Goal: Task Accomplishment & Management: Manage account settings

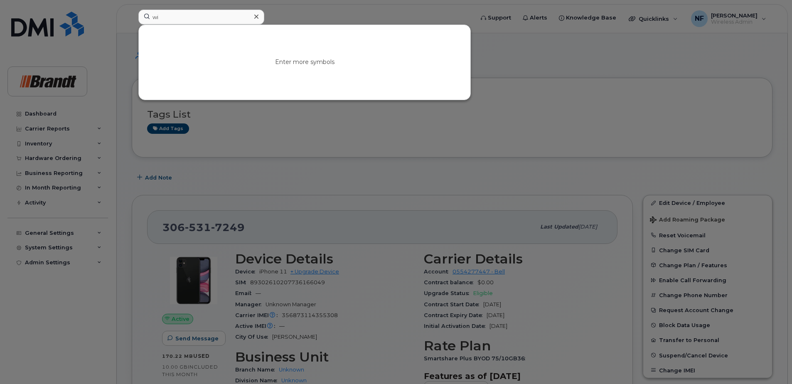
type input "w"
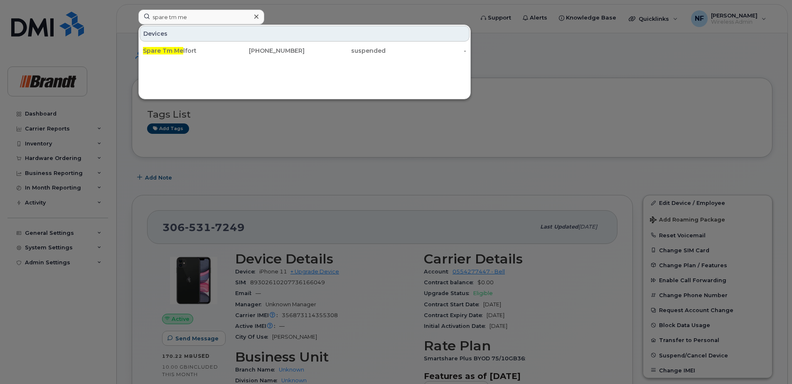
type input "spare tm me"
drag, startPoint x: 223, startPoint y: 50, endPoint x: 254, endPoint y: 64, distance: 33.7
click at [223, 50] on div "Spare Tm Me lfort" at bounding box center [183, 51] width 81 height 8
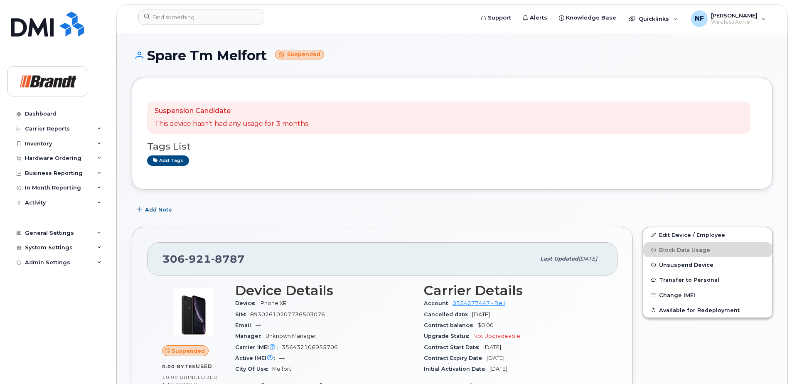
drag, startPoint x: 266, startPoint y: 58, endPoint x: 136, endPoint y: 60, distance: 129.7
click at [136, 60] on h1 "Spare Tm Melfort Suspended" at bounding box center [452, 55] width 641 height 15
drag, startPoint x: 136, startPoint y: 60, endPoint x: 158, endPoint y: 69, distance: 23.9
click at [158, 69] on div "Spare Tm Melfort Suspended" at bounding box center [452, 63] width 641 height 30
click at [235, 258] on span "8787" at bounding box center [228, 259] width 34 height 12
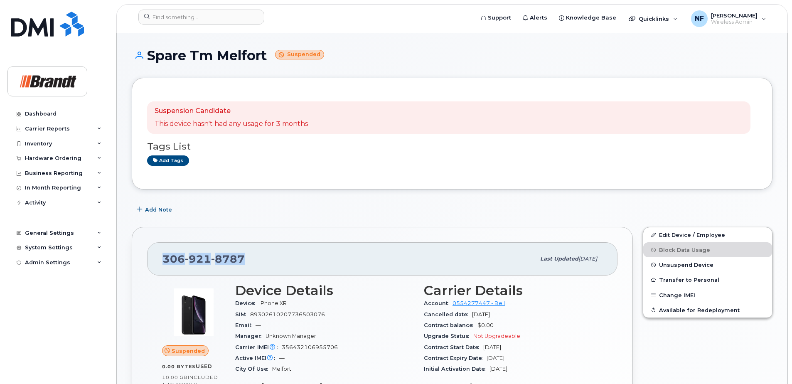
click at [235, 258] on span "8787" at bounding box center [228, 259] width 34 height 12
copy span "306 921 8787"
click at [681, 265] on span "Unsuspend Device" at bounding box center [686, 265] width 54 height 6
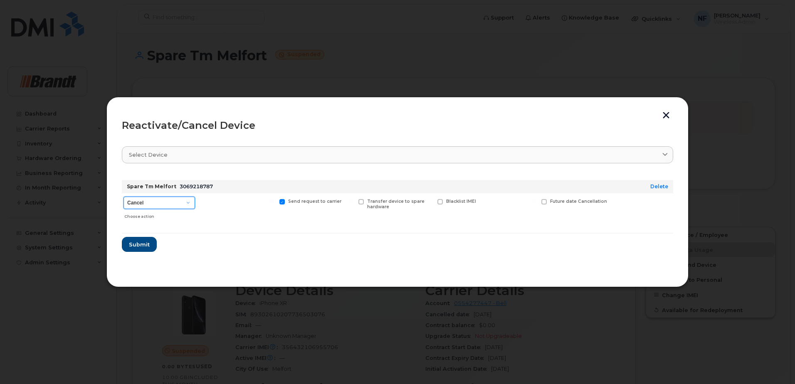
click at [183, 205] on select "Cancel Suspend - Extend Suspension Reactivate" at bounding box center [159, 203] width 72 height 12
select select "[object Object]"
click at [123, 197] on select "Cancel Suspend - Extend Suspension Reactivate" at bounding box center [159, 203] width 72 height 12
click at [146, 247] on span "Submit" at bounding box center [138, 245] width 21 height 8
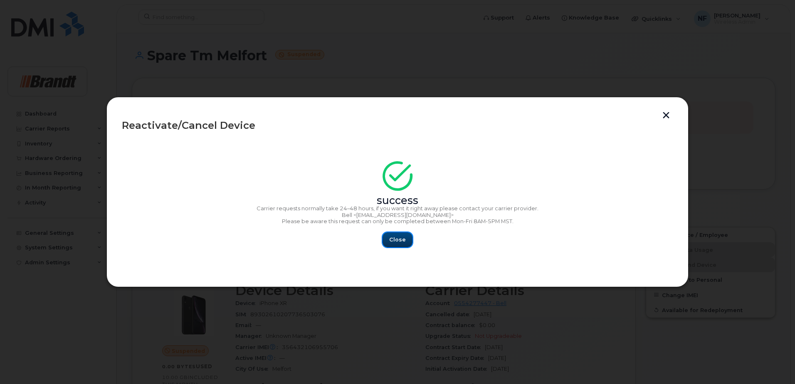
click at [405, 241] on span "Close" at bounding box center [397, 240] width 17 height 8
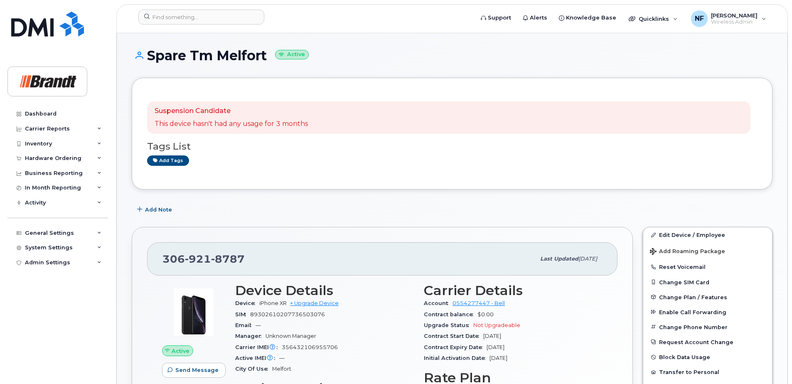
click at [229, 254] on span "8787" at bounding box center [228, 259] width 34 height 12
copy span "306 921 8787"
click at [196, 13] on input at bounding box center [201, 17] width 126 height 15
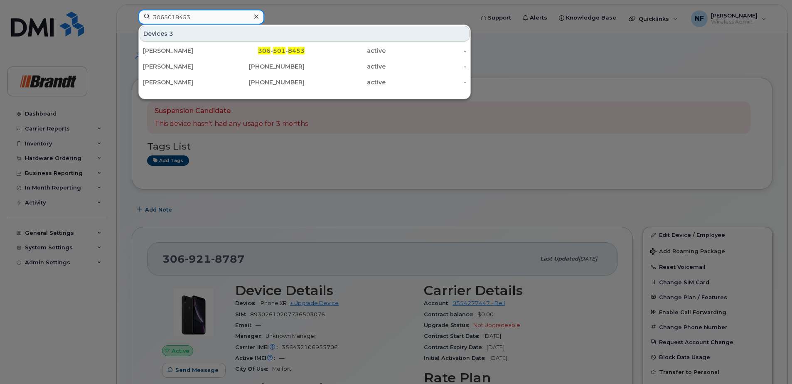
type input "3065018453"
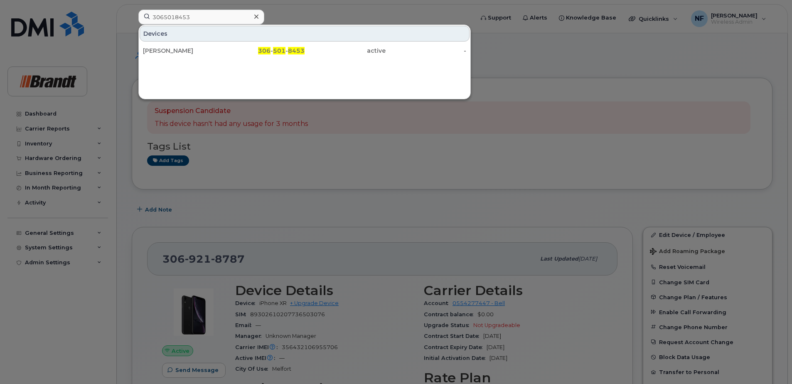
click at [247, 49] on div "306 - 501 - 8453" at bounding box center [264, 51] width 81 height 8
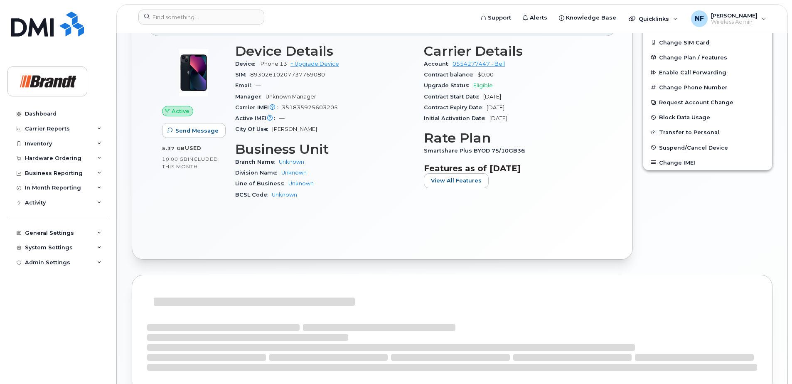
scroll to position [374, 0]
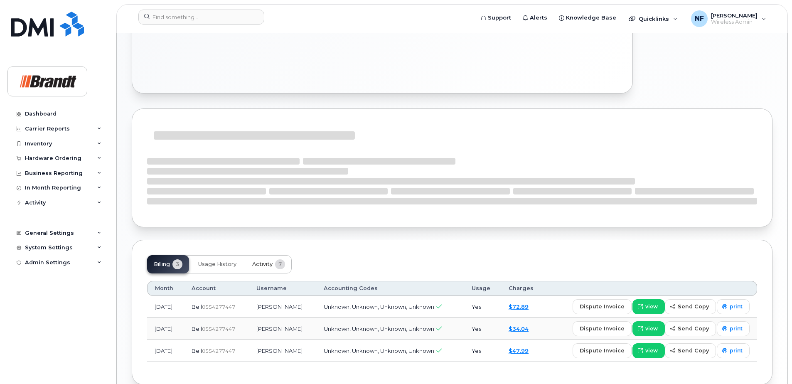
click at [273, 264] on span "Activity" at bounding box center [262, 264] width 20 height 7
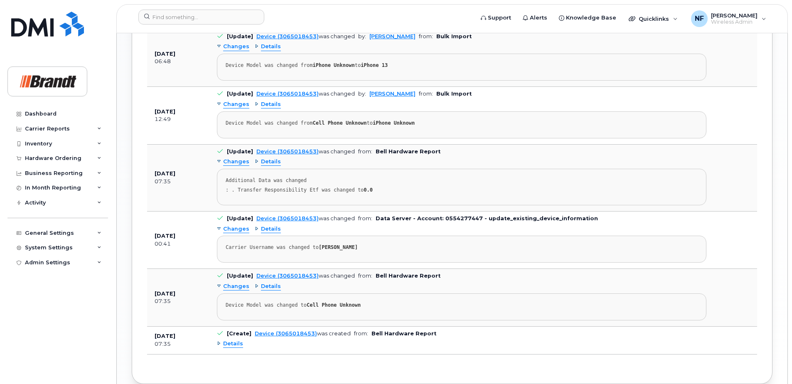
scroll to position [621, 0]
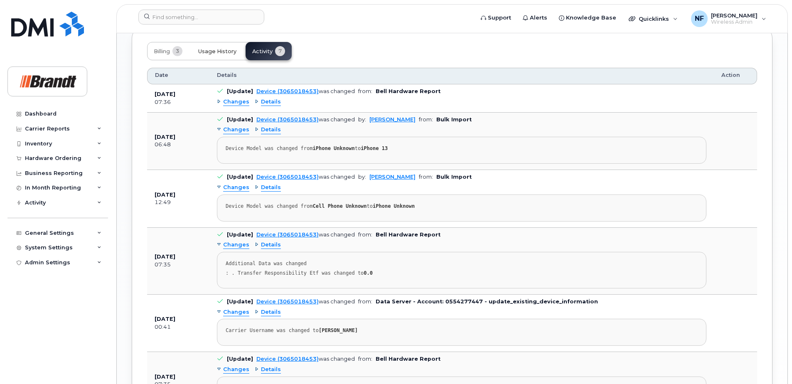
click at [228, 54] on span "Usage History" at bounding box center [217, 51] width 38 height 7
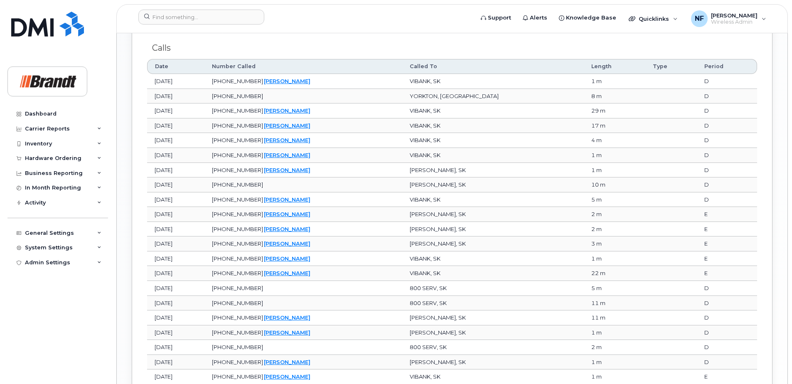
scroll to position [611, 0]
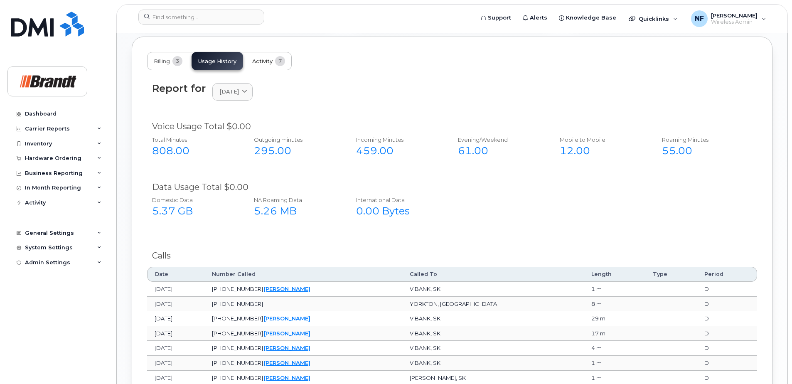
click at [269, 64] on span "Activity" at bounding box center [262, 61] width 20 height 7
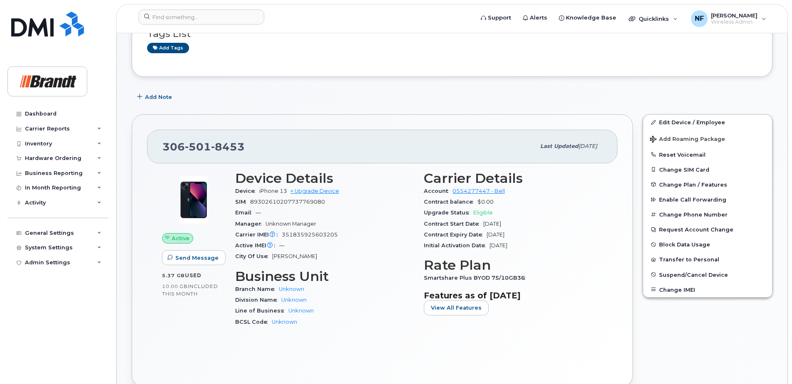
scroll to position [0, 0]
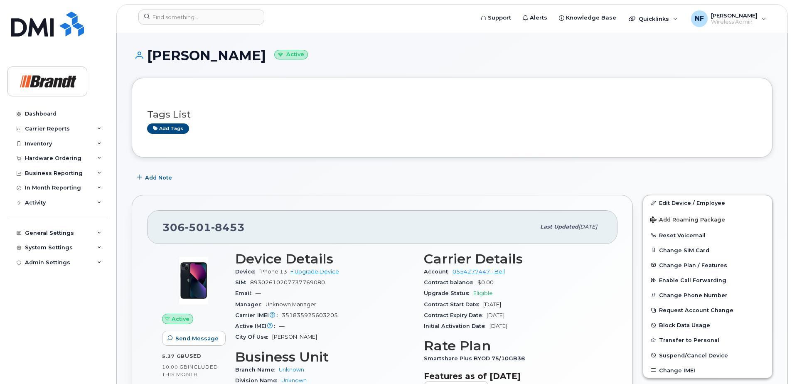
drag, startPoint x: 198, startPoint y: 59, endPoint x: 251, endPoint y: 60, distance: 52.8
click at [251, 60] on h1 "[PERSON_NAME] Active" at bounding box center [452, 55] width 641 height 15
drag, startPoint x: 251, startPoint y: 60, endPoint x: 241, endPoint y: 66, distance: 11.3
click at [241, 66] on div "[PERSON_NAME] Active" at bounding box center [452, 63] width 641 height 30
